Goal: Task Accomplishment & Management: Manage account settings

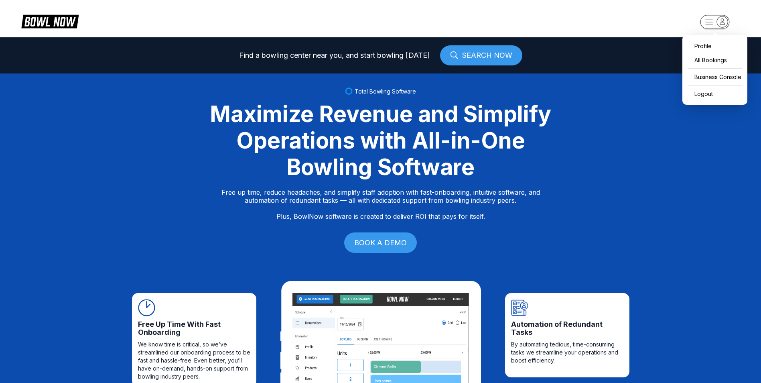
click at [719, 24] on icon "button" at bounding box center [722, 21] width 11 height 11
click at [704, 45] on div "Profile" at bounding box center [714, 46] width 57 height 14
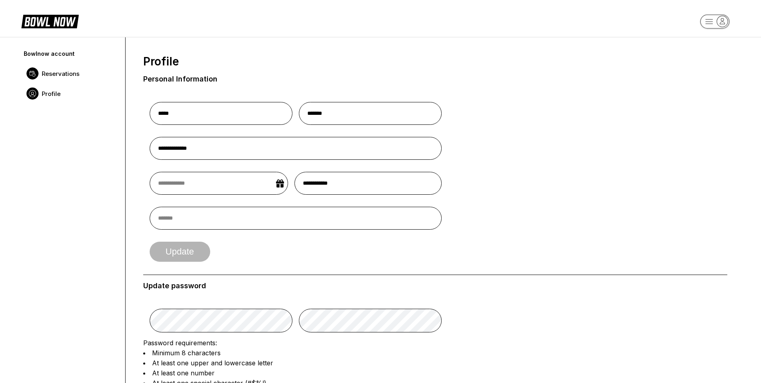
click at [48, 75] on span "Reservations" at bounding box center [61, 74] width 38 height 8
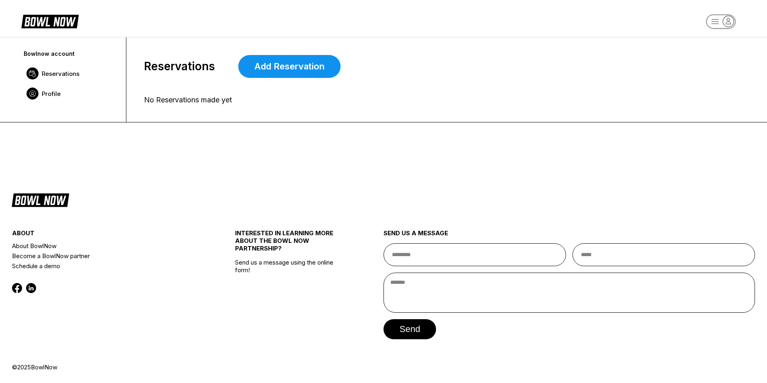
click at [54, 93] on span "Profile" at bounding box center [51, 94] width 19 height 8
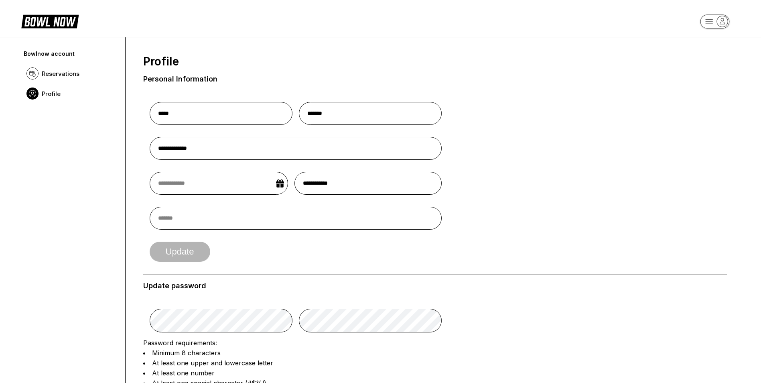
click at [57, 21] on icon at bounding box center [49, 20] width 57 height 15
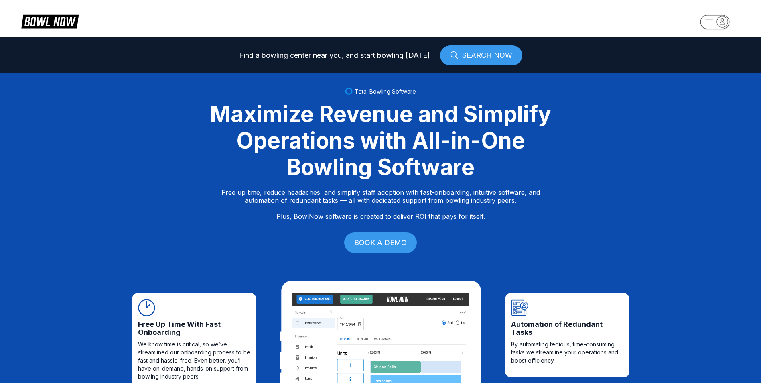
click at [57, 21] on icon at bounding box center [49, 20] width 57 height 15
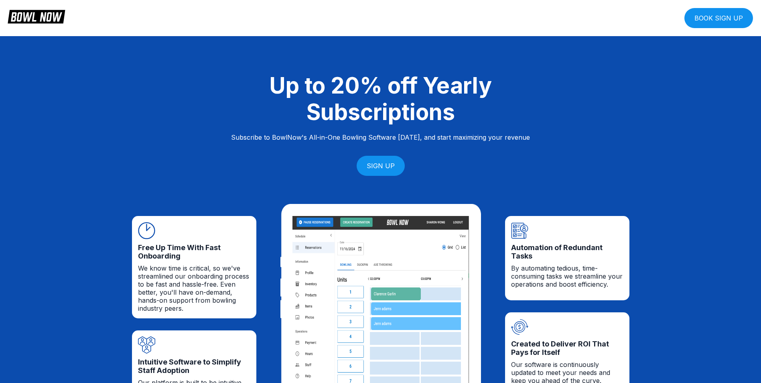
click at [28, 16] on icon at bounding box center [42, 16] width 39 height 9
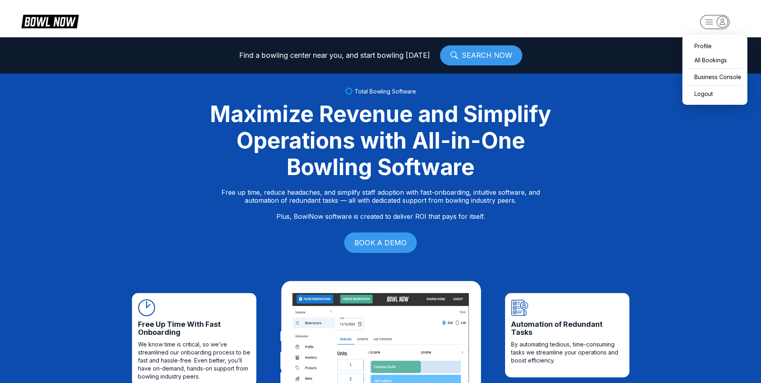
click at [718, 18] on icon "button" at bounding box center [722, 21] width 11 height 11
click at [703, 61] on div "All Bookings" at bounding box center [714, 60] width 57 height 14
